Goal: Task Accomplishment & Management: Manage account settings

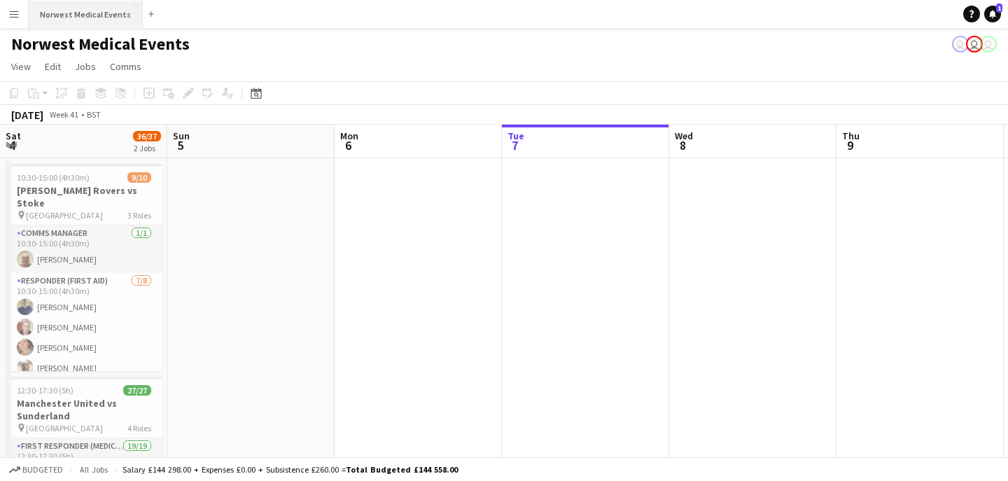
click at [81, 19] on button "Norwest Medical Events Close" at bounding box center [86, 14] width 114 height 27
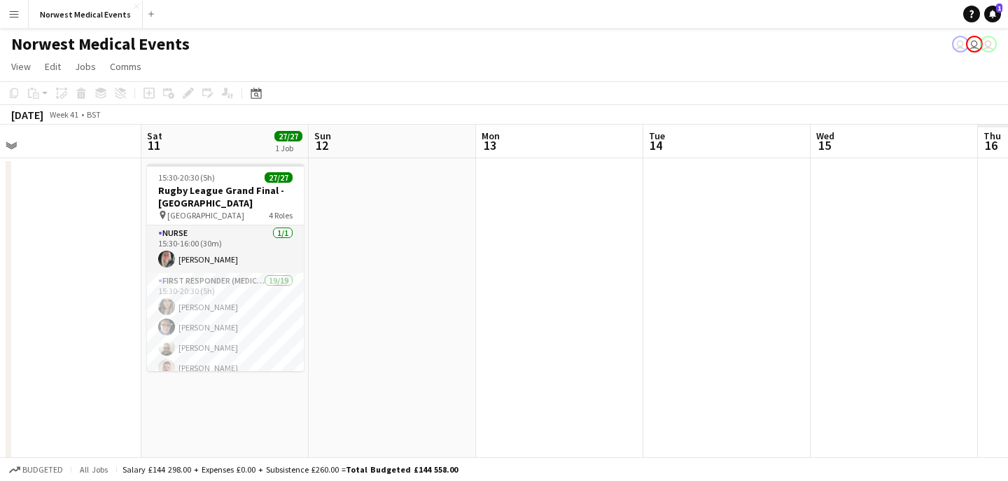
scroll to position [0, 389]
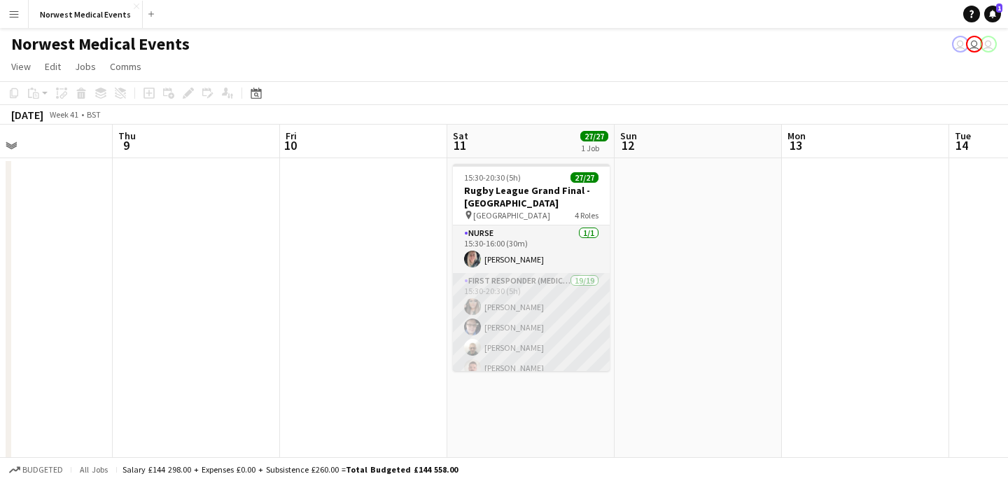
click at [545, 334] on app-card-role "First Responder (Medical) 19/19 15:30-20:30 (5h) [PERSON_NAME] [PERSON_NAME] [P…" at bounding box center [531, 479] width 157 height 413
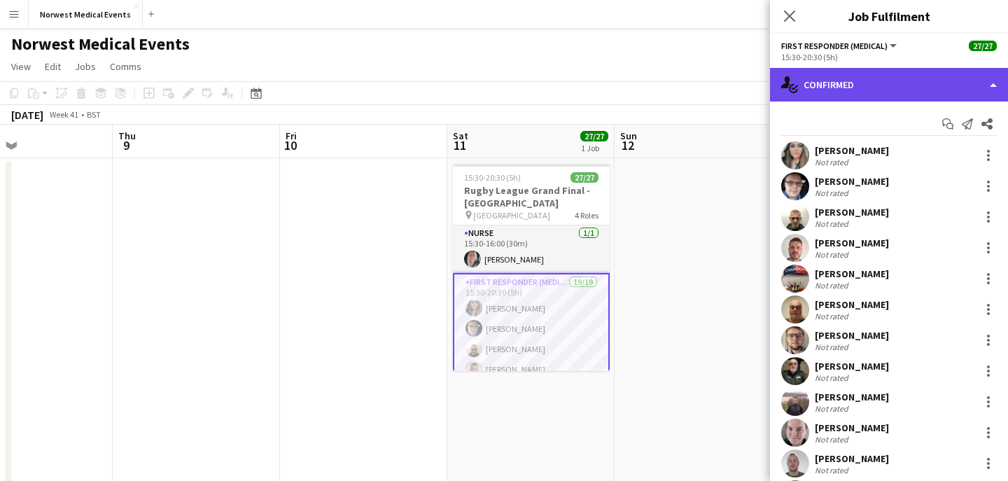
click at [889, 88] on div "single-neutral-actions-check-2 Confirmed" at bounding box center [889, 85] width 238 height 34
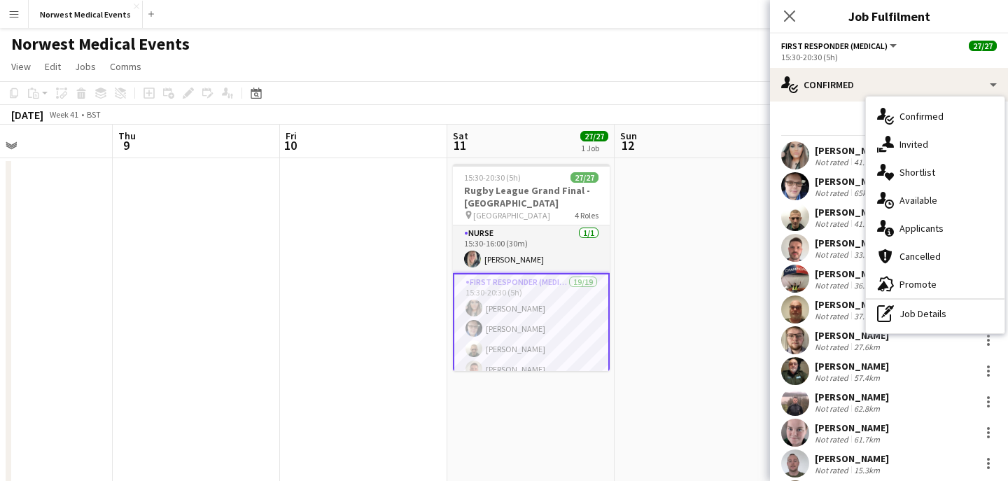
click at [933, 237] on div "single-neutral-actions-information Applicants" at bounding box center [935, 228] width 139 height 28
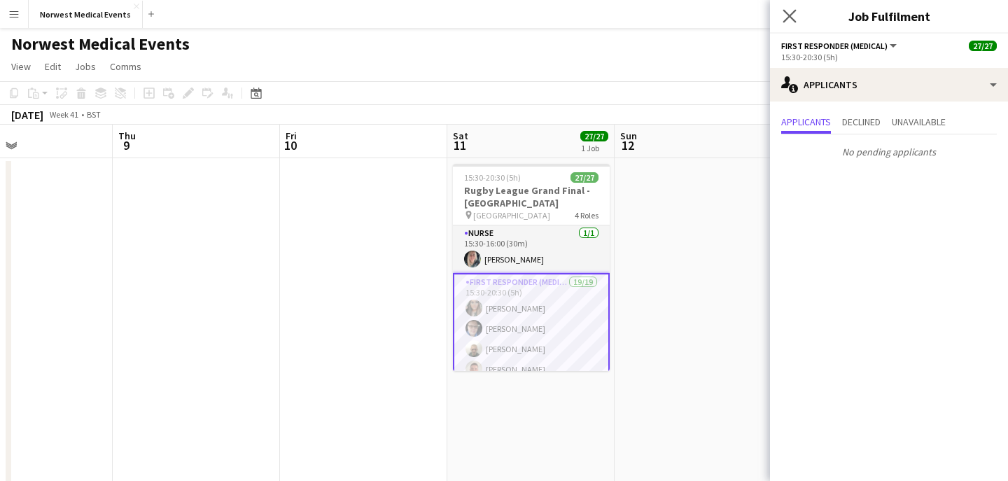
click at [791, 23] on app-icon "Close pop-in" at bounding box center [790, 16] width 20 height 20
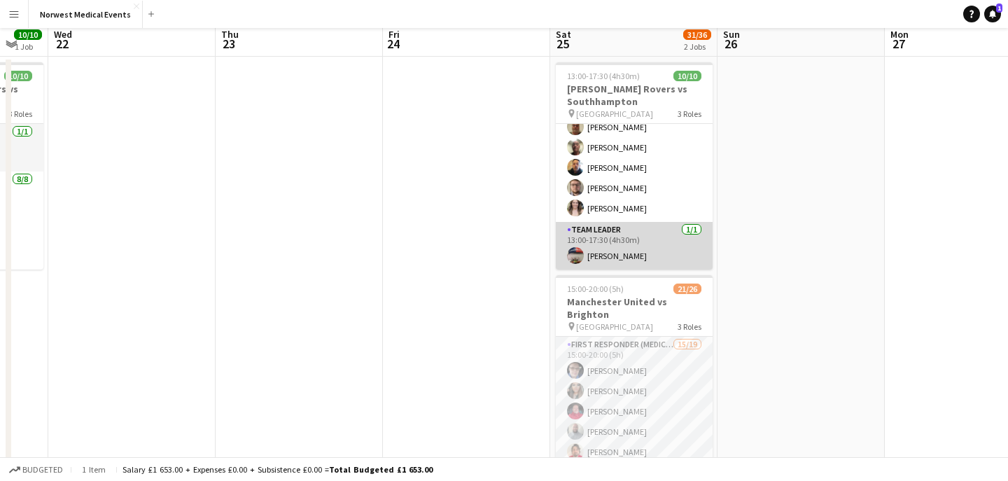
scroll to position [218, 0]
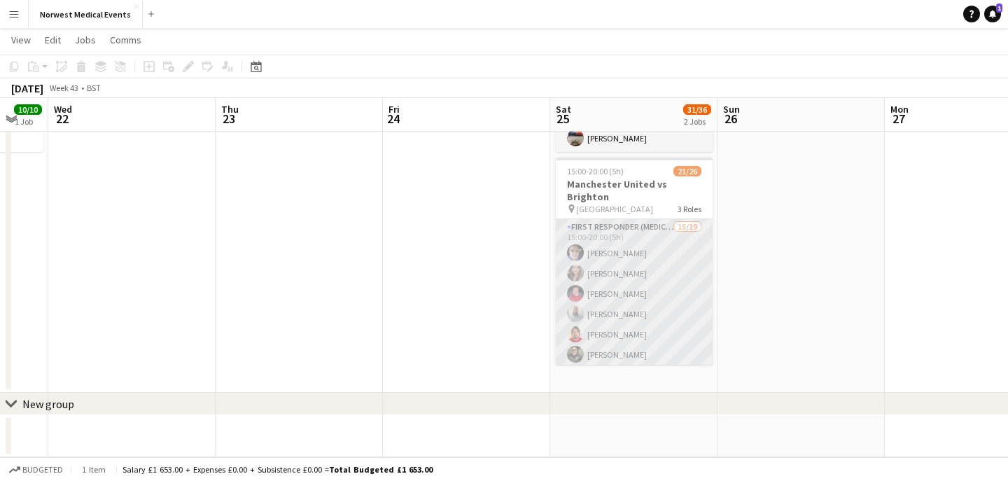
click at [643, 300] on app-card-role "First Responder (Medical) 15/19 15:00-20:00 (5h) [PERSON_NAME] [PERSON_NAME] [P…" at bounding box center [634, 425] width 157 height 413
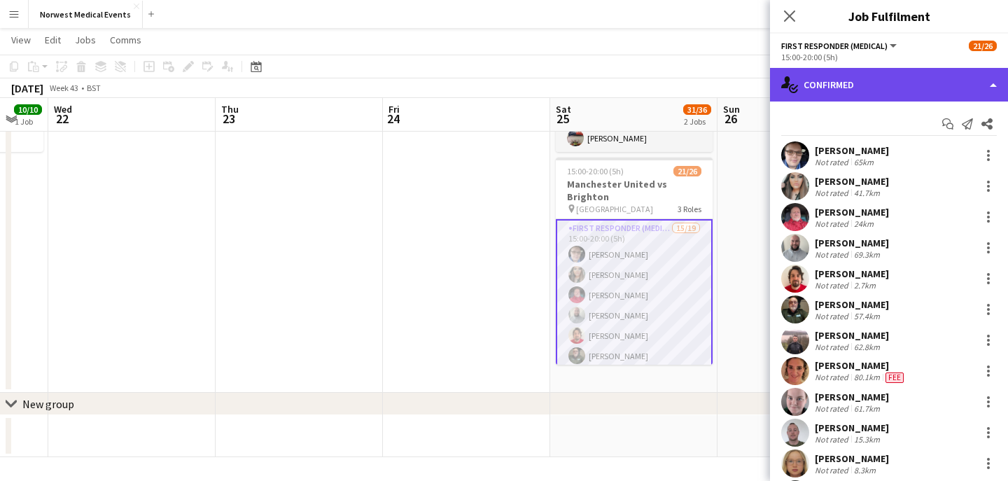
click at [870, 80] on div "single-neutral-actions-check-2 Confirmed" at bounding box center [889, 85] width 238 height 34
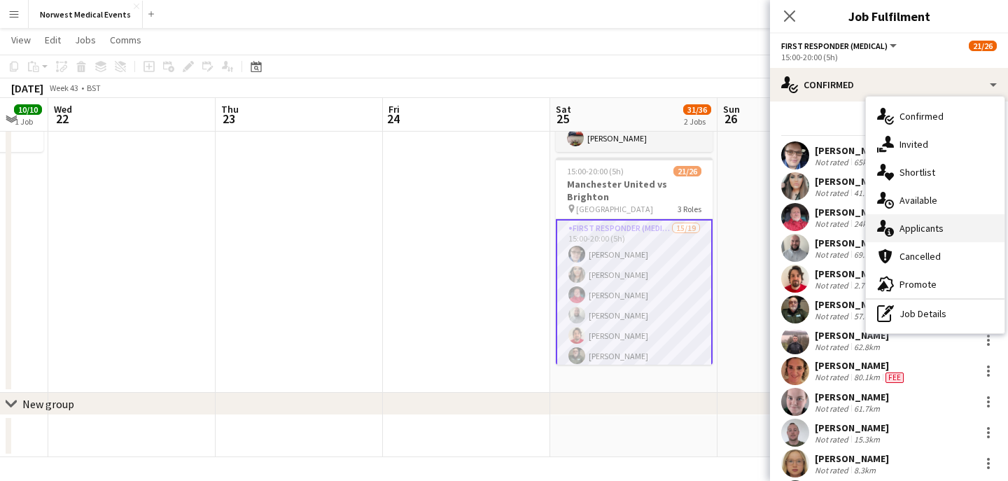
click at [921, 223] on span "Applicants" at bounding box center [922, 228] width 44 height 13
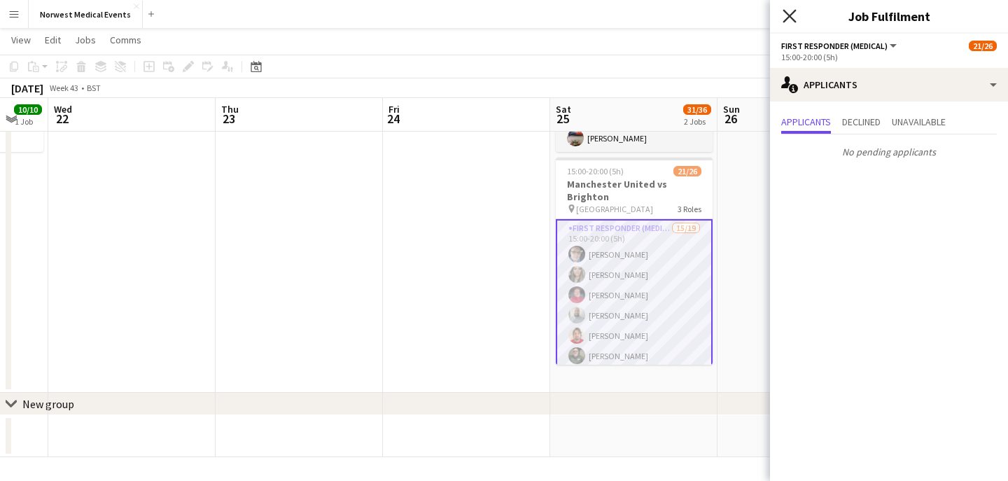
click at [795, 10] on icon at bounding box center [789, 15] width 13 height 13
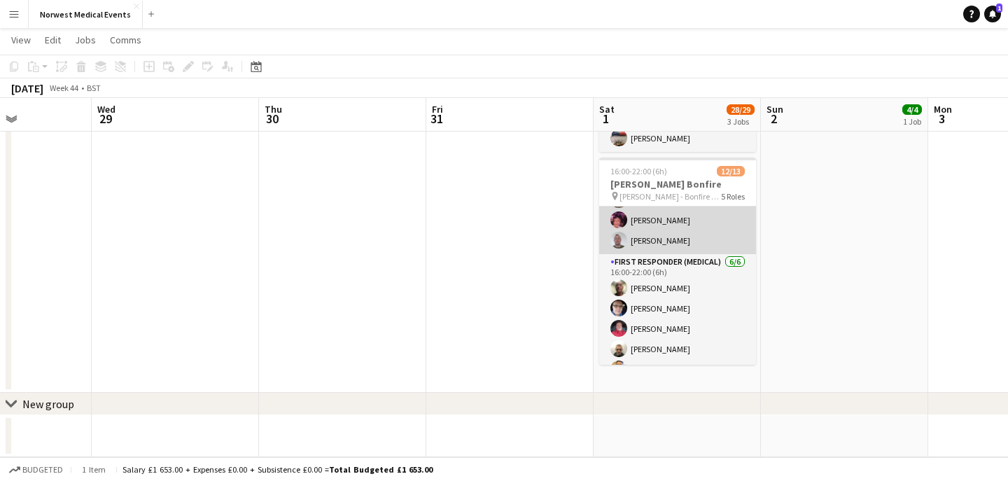
scroll to position [198, 0]
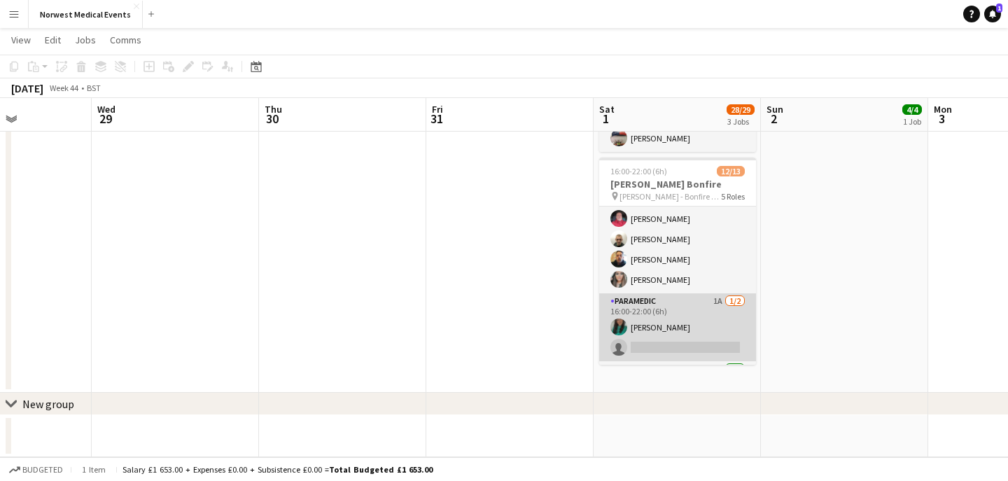
click at [676, 323] on app-card-role "Paramedic 1A [DATE] 16:00-22:00 (6h) [PERSON_NAME] single-neutral-actions" at bounding box center [677, 327] width 157 height 68
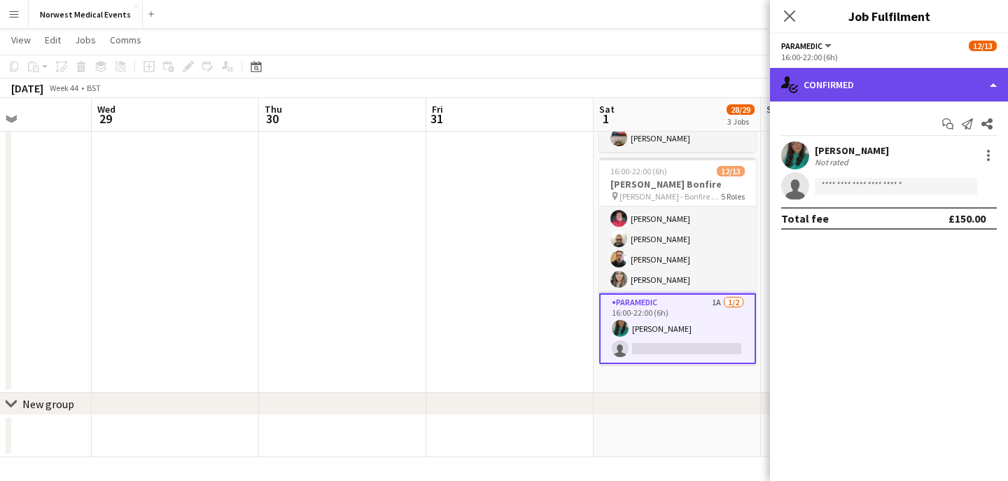
click at [850, 90] on div "single-neutral-actions-check-2 Confirmed" at bounding box center [889, 85] width 238 height 34
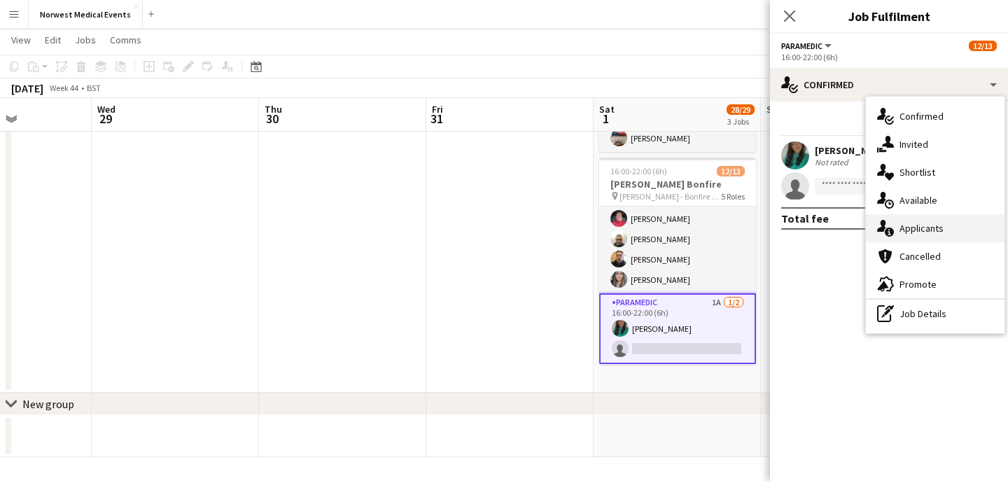
click at [924, 241] on div "single-neutral-actions-information Applicants" at bounding box center [935, 228] width 139 height 28
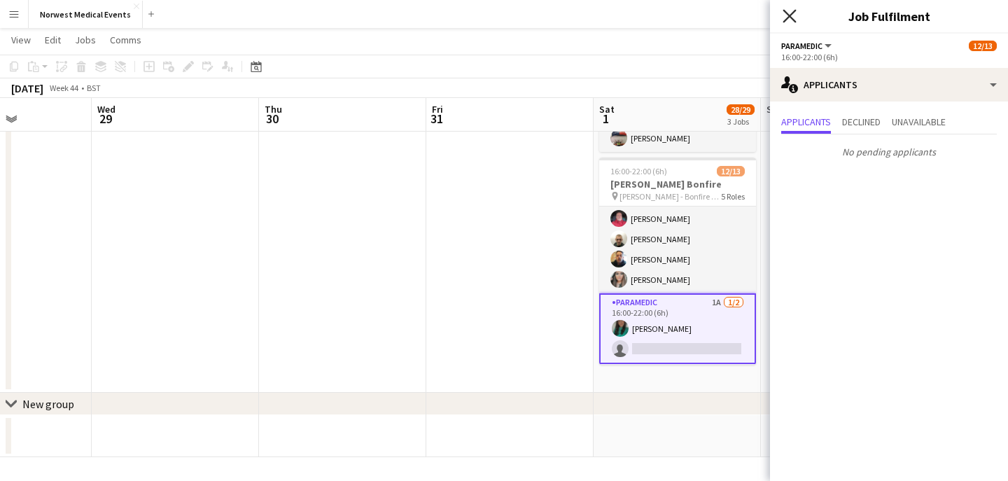
click at [790, 14] on icon "Close pop-in" at bounding box center [789, 15] width 13 height 13
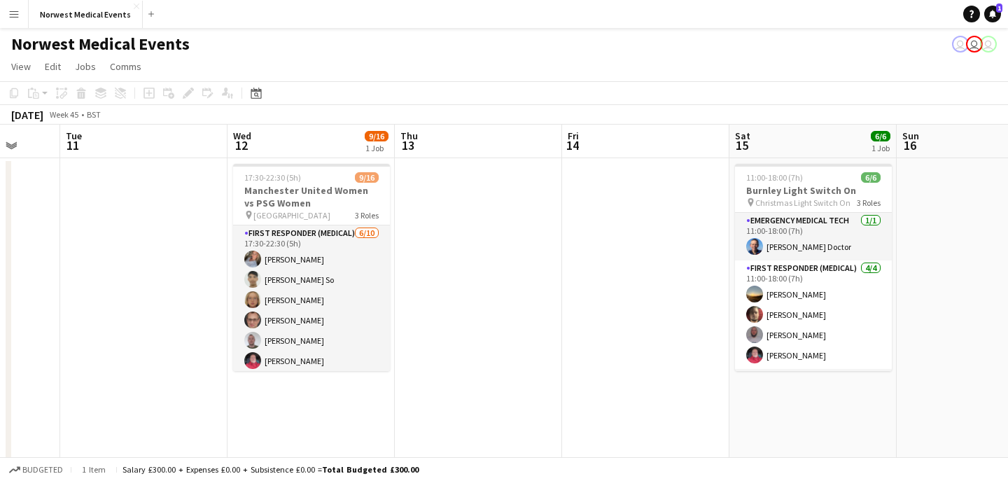
scroll to position [0, 463]
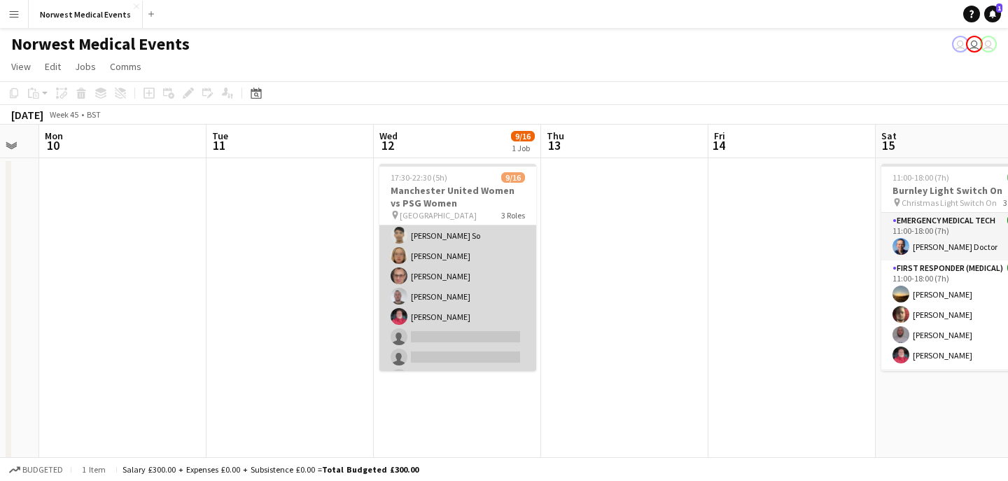
click at [490, 277] on app-card-role "First Responder (Medical) [DATE] 17:30-22:30 (5h) [PERSON_NAME] [PERSON_NAME] S…" at bounding box center [457, 296] width 157 height 230
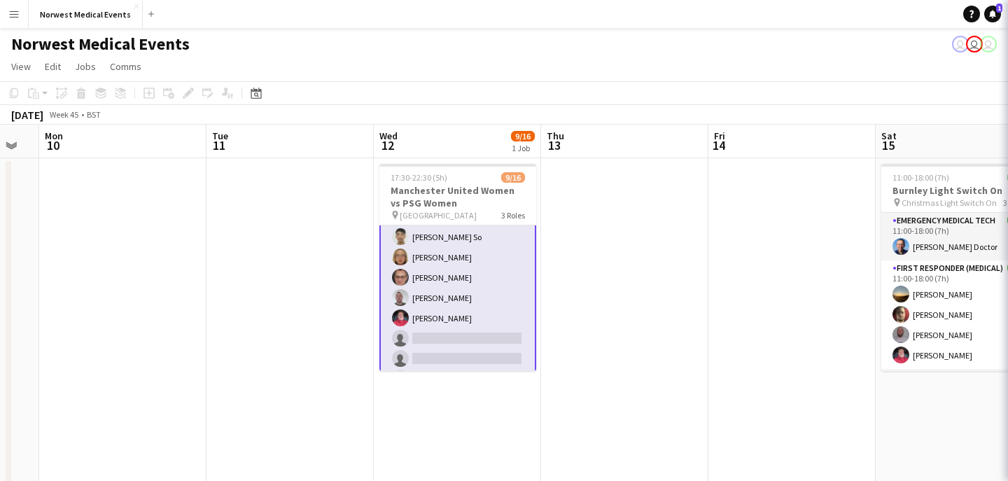
scroll to position [46, 0]
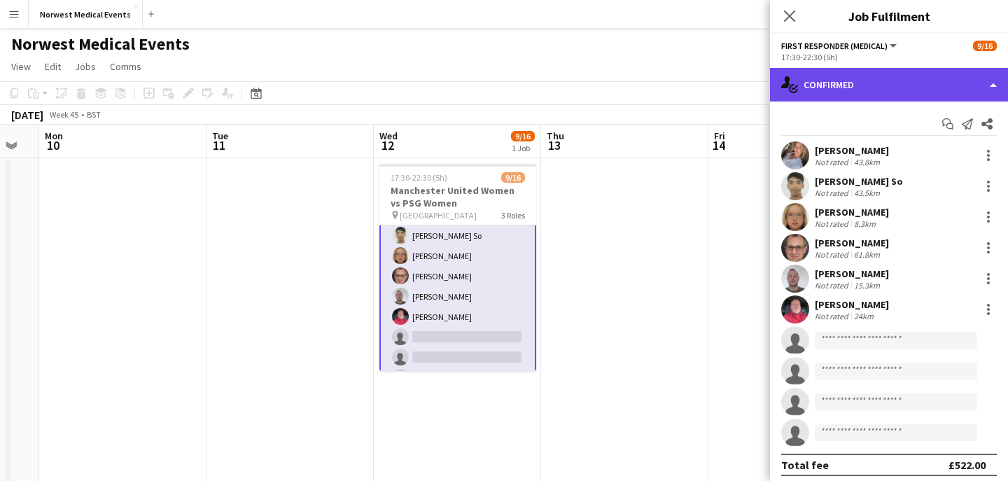
click at [927, 73] on div "single-neutral-actions-check-2 Confirmed" at bounding box center [889, 85] width 238 height 34
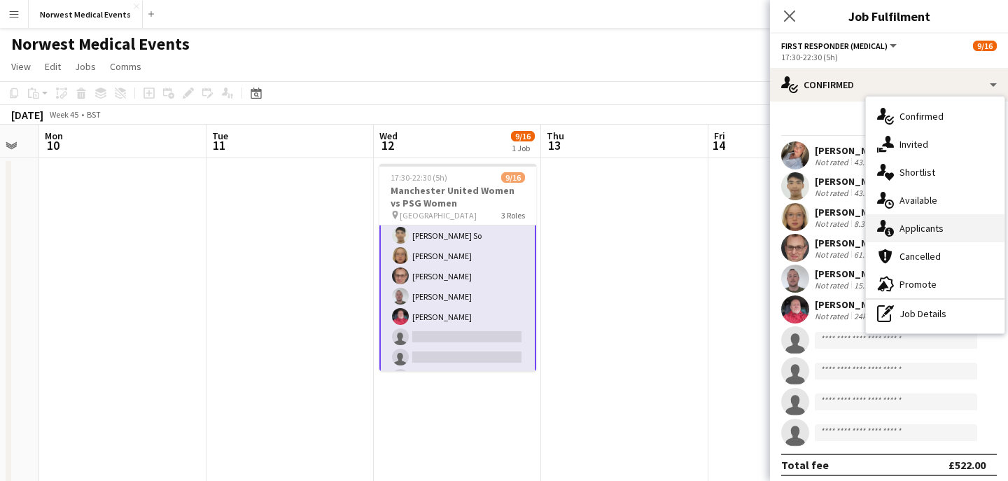
click at [927, 232] on span "Applicants" at bounding box center [922, 228] width 44 height 13
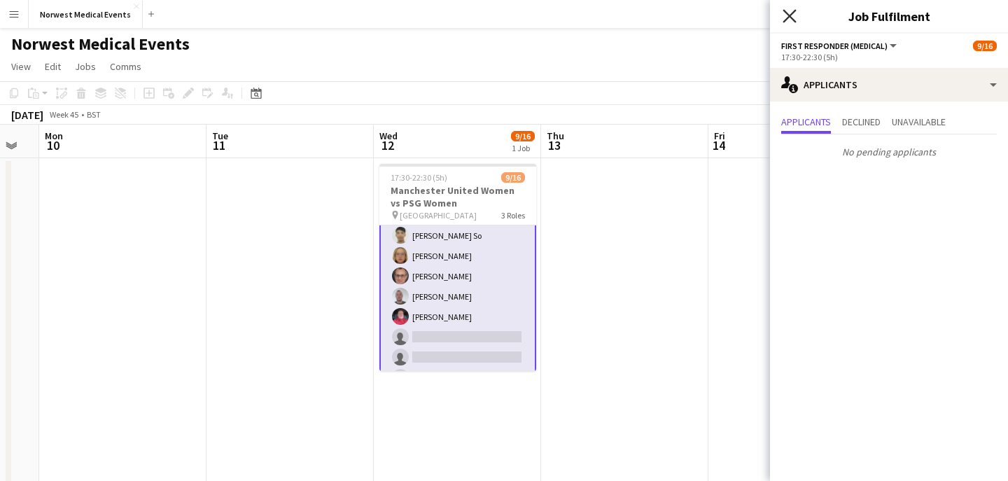
click at [790, 16] on icon at bounding box center [789, 15] width 13 height 13
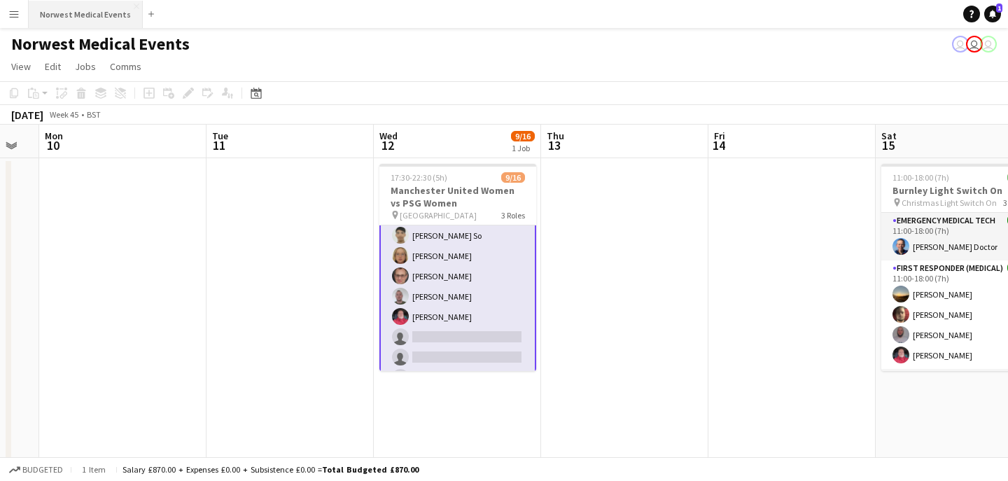
click at [91, 20] on button "Norwest Medical Events Close" at bounding box center [86, 14] width 114 height 27
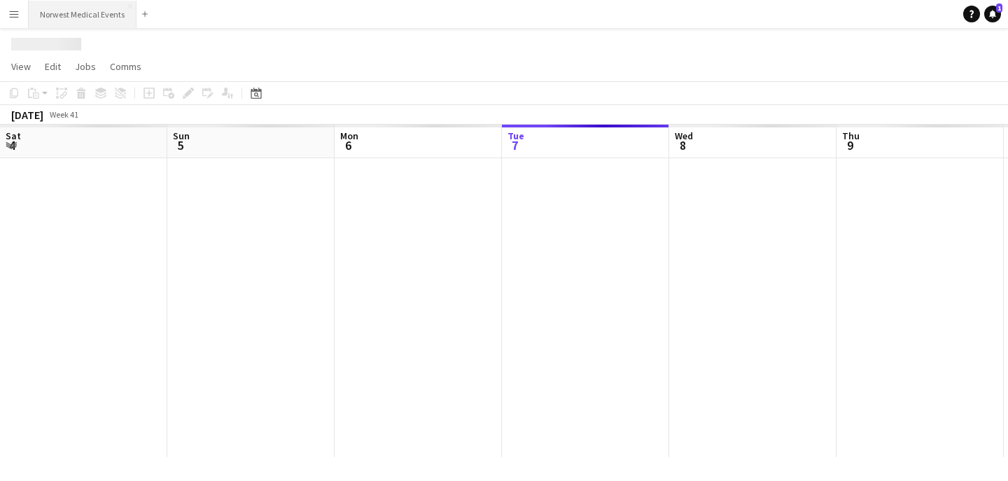
scroll to position [0, 335]
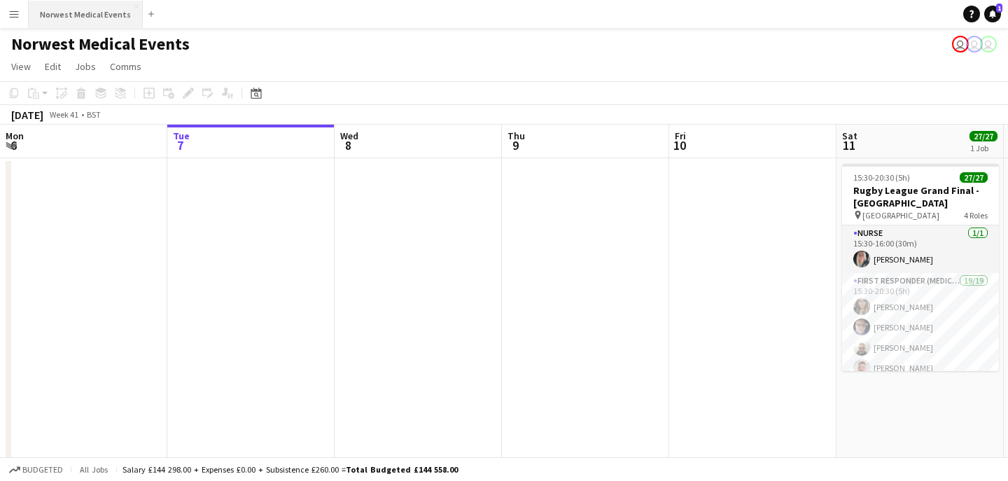
click at [91, 25] on button "Norwest Medical Events Close" at bounding box center [86, 14] width 114 height 27
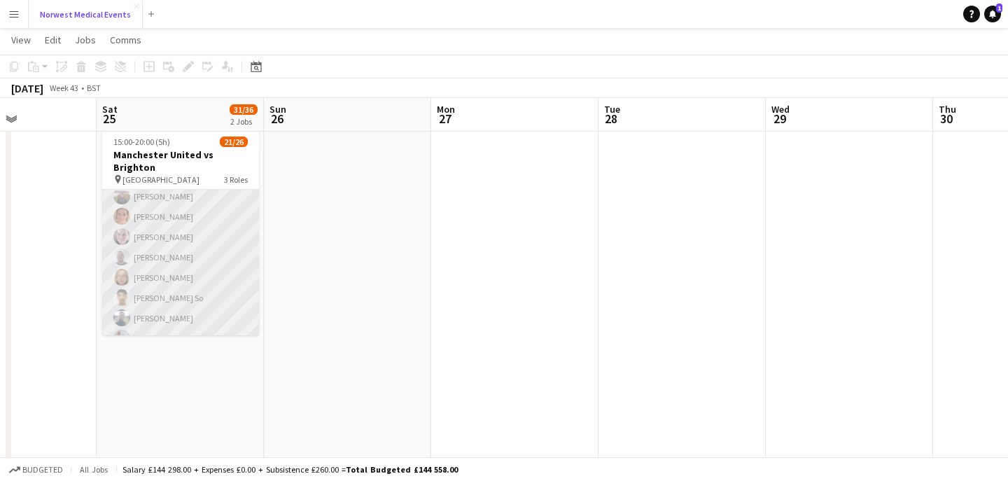
scroll to position [248, 0]
click at [202, 261] on app-card-role "First Responder (Medical) 15/19 15:00-20:00 (5h) [PERSON_NAME] [PERSON_NAME] [P…" at bounding box center [180, 148] width 157 height 413
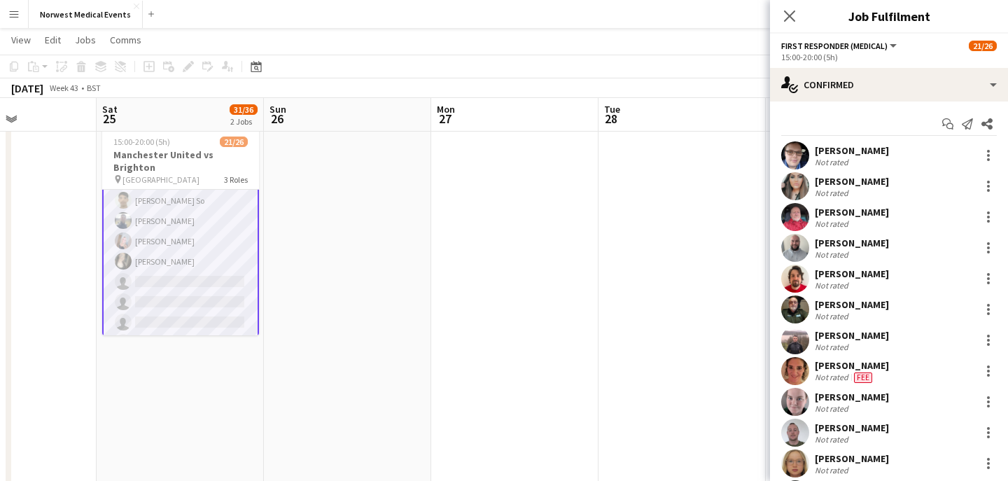
scroll to position [249, 0]
click at [781, 19] on app-icon "Close pop-in" at bounding box center [790, 16] width 20 height 20
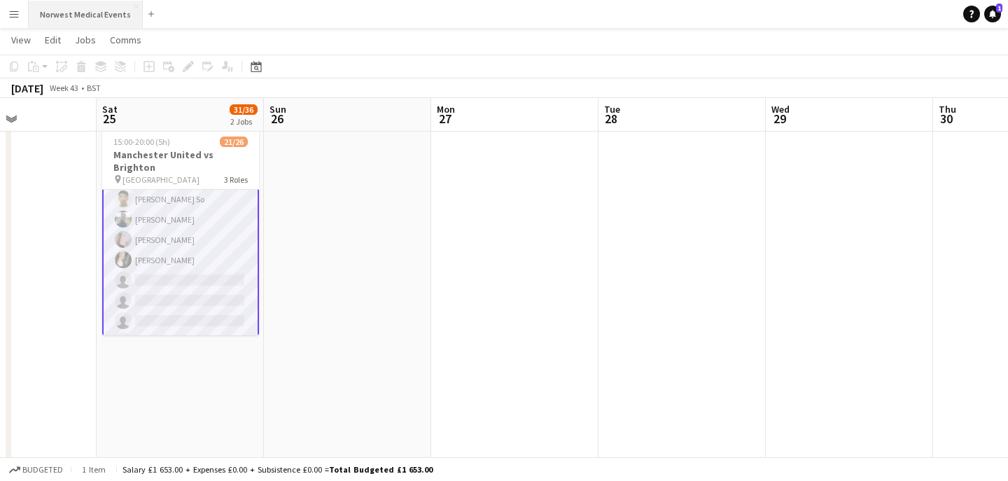
click at [96, 9] on button "Norwest Medical Events Close" at bounding box center [86, 14] width 114 height 27
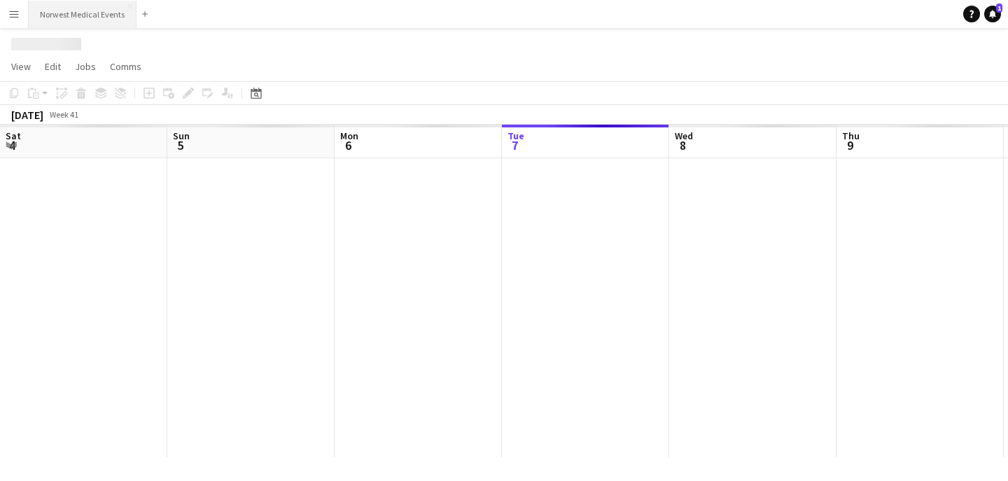
scroll to position [0, 335]
